Goal: Answer question/provide support: Share knowledge or assist other users

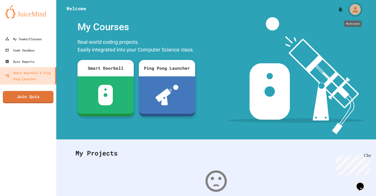
click at [353, 5] on div "My Account" at bounding box center [354, 9] width 11 height 11
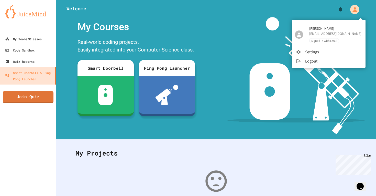
click at [307, 62] on li "Logout" at bounding box center [329, 60] width 74 height 9
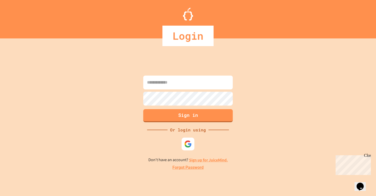
click at [186, 81] on input at bounding box center [187, 82] width 89 height 14
click at [190, 116] on button "Sign in" at bounding box center [187, 114] width 91 height 13
click at [276, 85] on div "Sign in Or login using Don't have an account? Sign up for JuiceMind. Forgot Pas…" at bounding box center [188, 122] width 376 height 147
click at [217, 157] on link "Sign up for JuiceMind." at bounding box center [208, 159] width 39 height 5
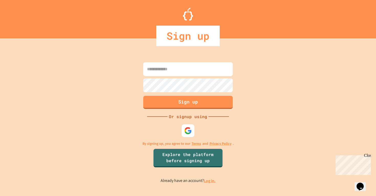
click at [217, 71] on input at bounding box center [187, 69] width 89 height 14
click at [207, 180] on link "Log in." at bounding box center [210, 180] width 12 height 5
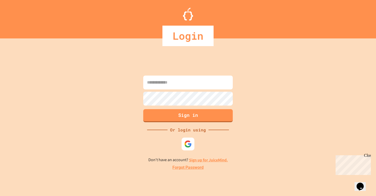
click at [205, 85] on input at bounding box center [187, 82] width 89 height 14
click at [189, 83] on input at bounding box center [187, 82] width 89 height 14
type input "**********"
click at [216, 116] on button "Sign in" at bounding box center [187, 114] width 91 height 13
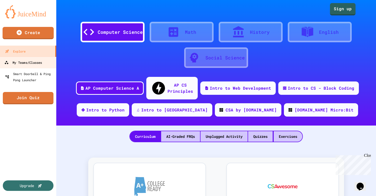
click at [26, 58] on ul "Explore My Teams/Classes Smart Doorbell & Ping Pong Launcher" at bounding box center [28, 66] width 56 height 40
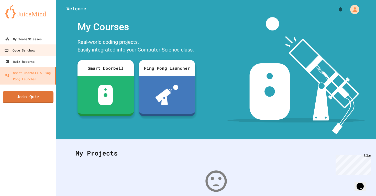
click at [36, 52] on link "Code Sandbox" at bounding box center [28, 50] width 58 height 12
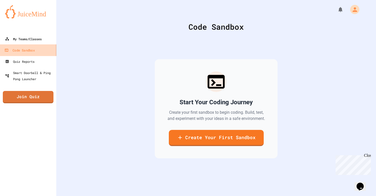
click at [36, 41] on div "My Teams/Classes" at bounding box center [23, 39] width 37 height 6
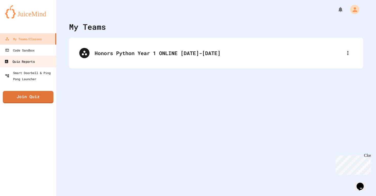
click at [36, 63] on link "Quiz Reports" at bounding box center [28, 61] width 58 height 12
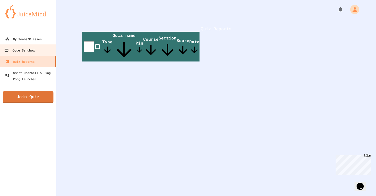
click at [37, 46] on link "Code Sandbox" at bounding box center [28, 50] width 58 height 12
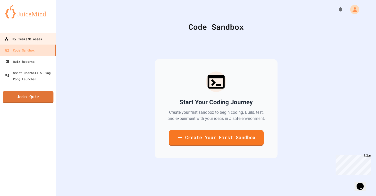
click at [37, 38] on div "My Teams/Classes" at bounding box center [23, 39] width 38 height 6
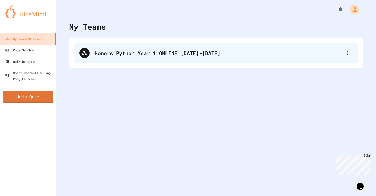
click at [173, 62] on div "Honors Python Year 1 ONLINE [DATE]-[DATE]" at bounding box center [216, 53] width 284 height 20
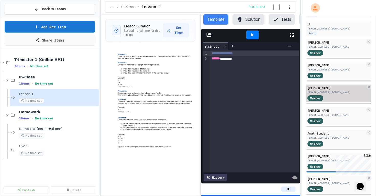
scroll to position [106, 0]
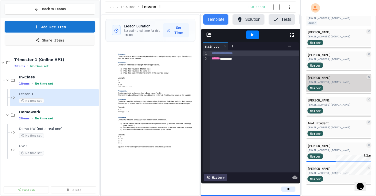
click at [332, 85] on div "Member" at bounding box center [320, 87] width 26 height 6
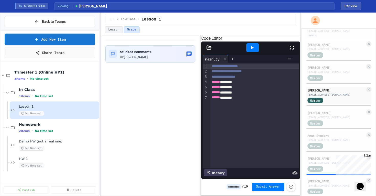
click at [210, 54] on div at bounding box center [250, 47] width 99 height 12
click at [209, 49] on icon at bounding box center [209, 48] width 4 height 4
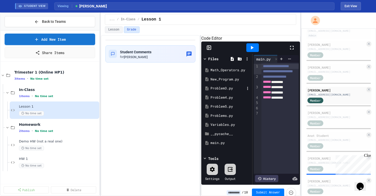
click at [228, 91] on div "Problem3.py" at bounding box center [227, 88] width 34 height 5
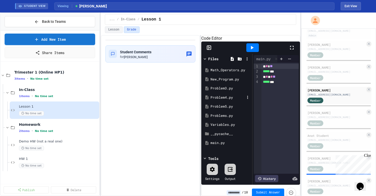
click at [232, 100] on div "Problem4.py" at bounding box center [227, 97] width 34 height 5
click at [224, 91] on div "Problem3.py" at bounding box center [227, 88] width 34 height 5
click at [219, 145] on div "main.py" at bounding box center [227, 142] width 34 height 5
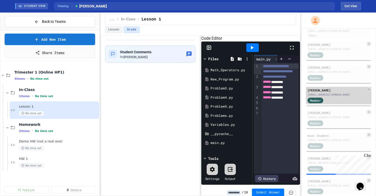
click at [328, 99] on div "Member" at bounding box center [320, 100] width 26 height 6
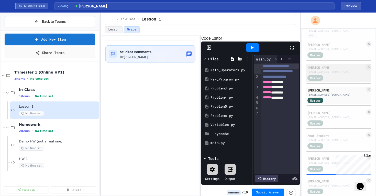
click at [326, 72] on div "[EMAIL_ADDRESS][DOMAIN_NAME]" at bounding box center [336, 72] width 58 height 4
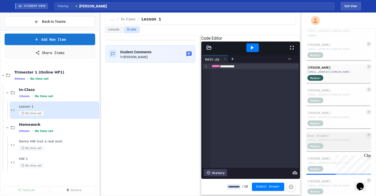
scroll to position [118, 0]
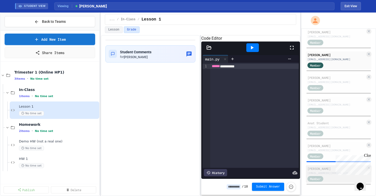
click at [313, 168] on div "[PERSON_NAME]" at bounding box center [336, 168] width 58 height 5
click at [211, 50] on div at bounding box center [208, 47] width 15 height 5
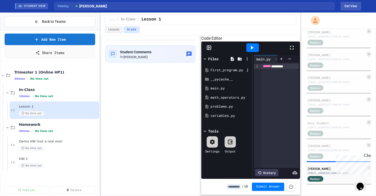
click at [218, 73] on div "First_program.py" at bounding box center [227, 69] width 34 height 5
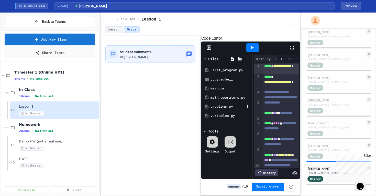
click at [222, 109] on div "problems.py" at bounding box center [227, 106] width 34 height 5
